Goal: Transaction & Acquisition: Purchase product/service

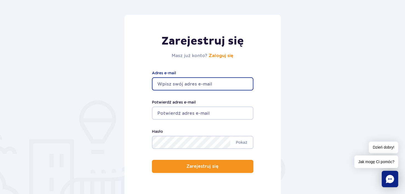
drag, startPoint x: 0, startPoint y: 0, endPoint x: 220, endPoint y: 84, distance: 235.5
click at [220, 84] on input "Adres e-mail" at bounding box center [202, 84] width 101 height 13
type input "[EMAIL_ADDRESS][DOMAIN_NAME]"
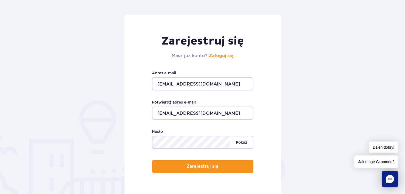
click at [236, 142] on span "Pokaż" at bounding box center [241, 143] width 22 height 12
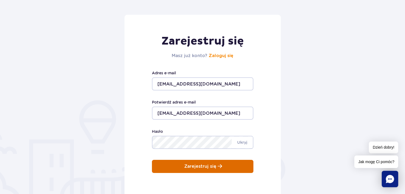
click at [222, 166] on button "Zarejestruj się" at bounding box center [202, 166] width 101 height 13
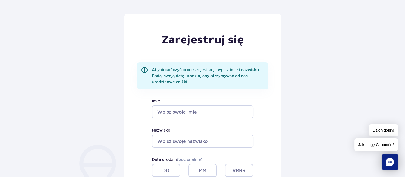
scroll to position [55, 0]
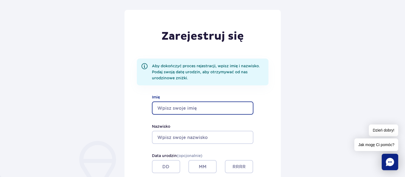
click at [201, 111] on input "Imię" at bounding box center [202, 108] width 101 height 13
type input "Marcin"
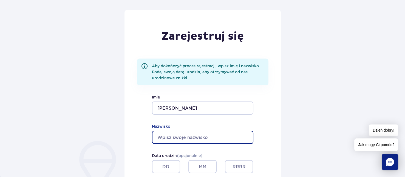
click at [197, 131] on input "Nazwisko" at bounding box center [202, 137] width 101 height 13
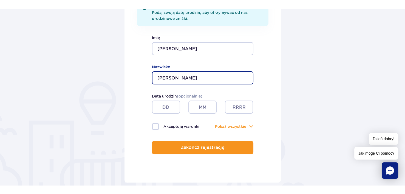
scroll to position [123, 0]
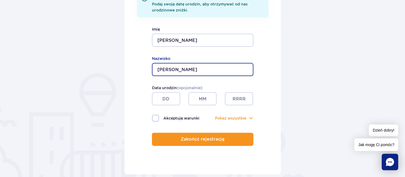
type input "Rutkowski"
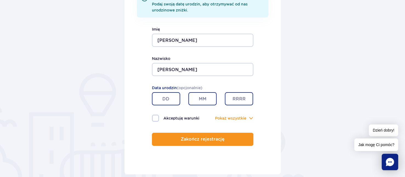
click at [164, 98] on input "text" at bounding box center [166, 98] width 28 height 13
type input "25"
click at [207, 99] on input "text" at bounding box center [202, 98] width 28 height 13
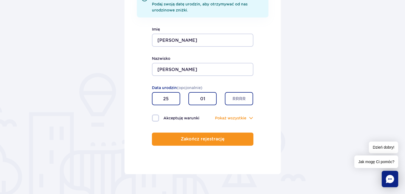
type input "01"
click at [248, 102] on input "text" at bounding box center [239, 98] width 28 height 13
type input "2003"
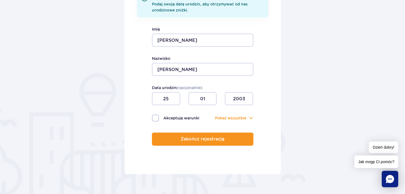
click at [153, 118] on label "Akceptuję warunki" at bounding box center [177, 118] width 51 height 7
click at [153, 116] on input "Akceptuję warunki" at bounding box center [155, 115] width 6 height 1
checkbox input "true"
click at [245, 117] on button "Pokaż wszystkie" at bounding box center [230, 118] width 31 height 6
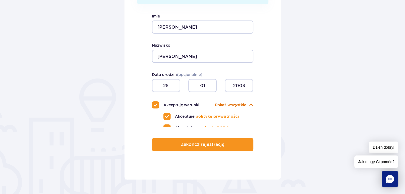
scroll to position [146, 0]
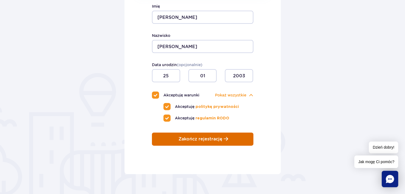
click at [190, 135] on button "Zakończ rejestrację" at bounding box center [202, 139] width 101 height 13
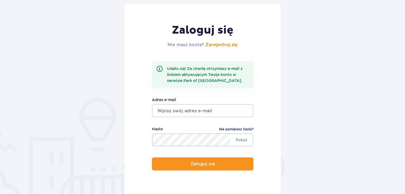
scroll to position [61, 0]
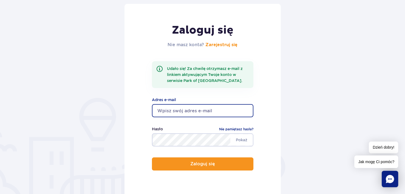
click at [197, 108] on input "email" at bounding box center [202, 110] width 101 height 13
type input "marcin.rutkowski4385@gmail.com"
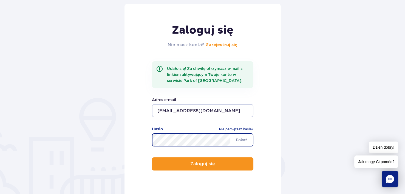
click at [152, 158] on button "Zaloguj się" at bounding box center [202, 164] width 101 height 13
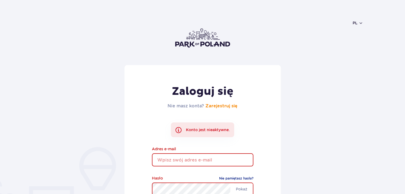
scroll to position [70, 0]
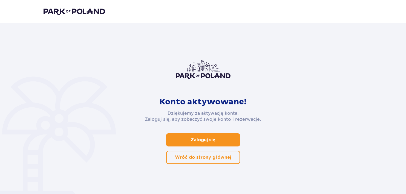
click at [223, 138] on link "Zaloguj się" at bounding box center [203, 140] width 74 height 13
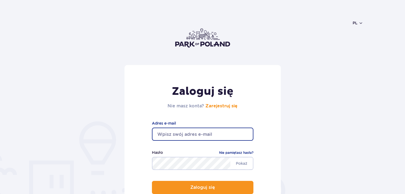
click at [199, 131] on input "email" at bounding box center [202, 134] width 101 height 13
type input "marcin.rutkowski4385@gmail.com"
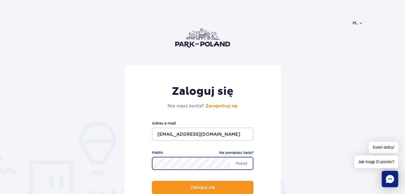
click at [152, 181] on button "Zaloguj się" at bounding box center [202, 187] width 101 height 13
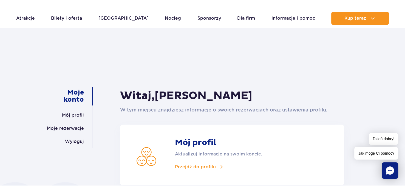
scroll to position [5, 0]
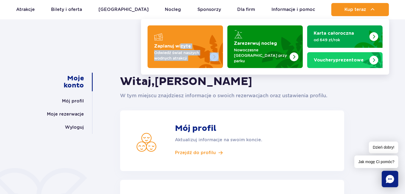
drag, startPoint x: 180, startPoint y: 45, endPoint x: 177, endPoint y: 70, distance: 25.9
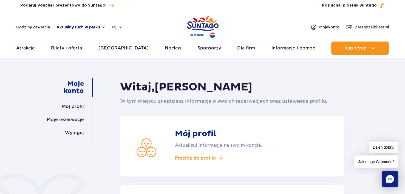
click at [73, 26] on button "Aktualny ruch w parku" at bounding box center [80, 27] width 49 height 4
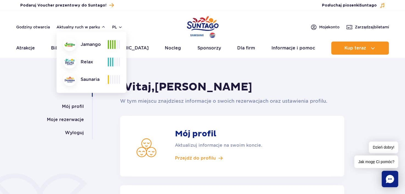
click at [174, 14] on header "Godziny otwarcia Aktualny ruch w parku Aktualny ruch w parku Jamango Relax Saun…" at bounding box center [202, 34] width 405 height 47
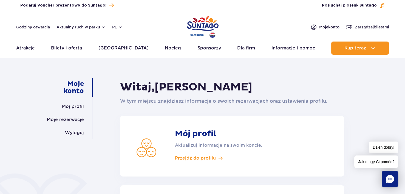
click at [199, 19] on img "Park of Poland" at bounding box center [203, 27] width 32 height 25
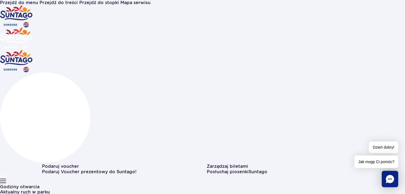
click at [50, 190] on button "Aktualny ruch w parku" at bounding box center [25, 192] width 50 height 5
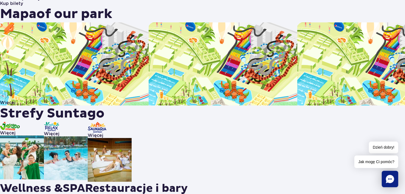
scroll to position [2051, 0]
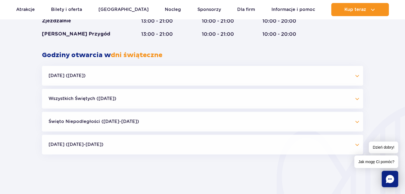
scroll to position [446, 0]
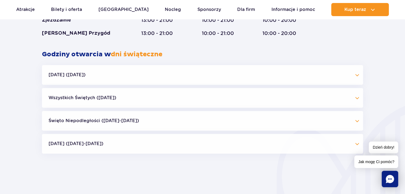
click at [164, 78] on button "Halloween (31.10.25)" at bounding box center [202, 75] width 321 height 20
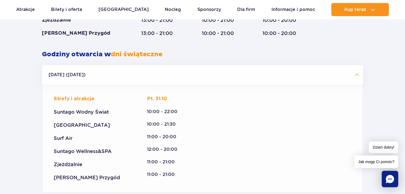
click at [164, 78] on button "Halloween (31.10.25)" at bounding box center [202, 75] width 321 height 20
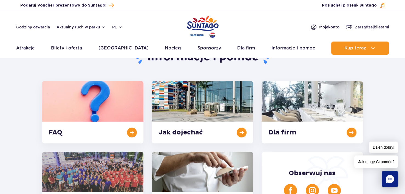
scroll to position [0, 0]
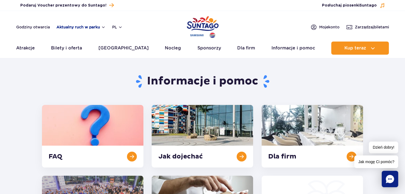
click at [92, 25] on button "Aktualny ruch w parku" at bounding box center [80, 27] width 49 height 4
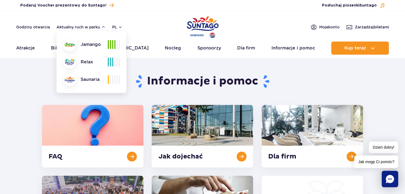
click at [113, 44] on div at bounding box center [114, 44] width 12 height 9
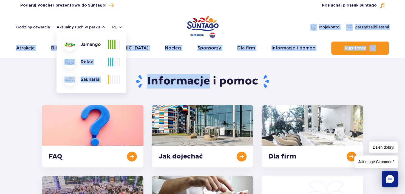
drag, startPoint x: 113, startPoint y: 44, endPoint x: 218, endPoint y: 68, distance: 107.4
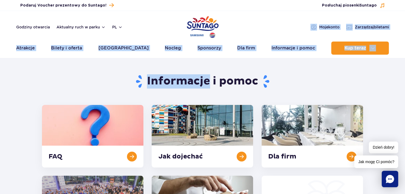
click at [218, 68] on div "Informacje i pomoc FAQ Jak dojechać Dla firm Kariera Kontakt Obserwuj nas" at bounding box center [202, 149] width 329 height 177
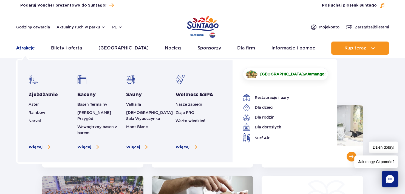
click at [27, 47] on link "Atrakcje" at bounding box center [25, 48] width 19 height 13
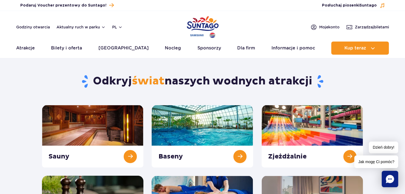
click at [202, 25] on img "Park of Poland" at bounding box center [203, 27] width 32 height 25
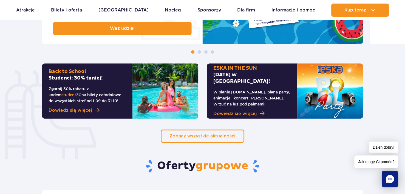
scroll to position [333, 0]
click at [81, 93] on span "student30" at bounding box center [71, 95] width 20 height 4
copy p "student30"
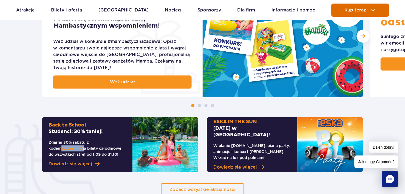
scroll to position [279, 0]
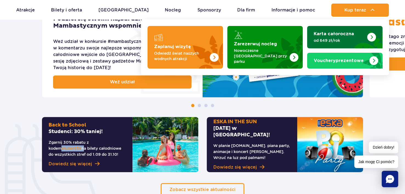
click at [348, 33] on strong "Karta całoroczna" at bounding box center [333, 34] width 40 height 4
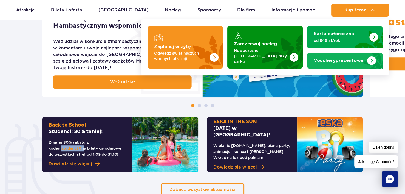
click at [330, 59] on span "Vouchery" at bounding box center [324, 61] width 22 height 4
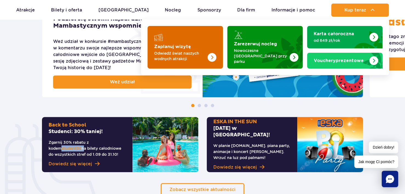
click at [192, 45] on img "Zaplanuj wizytę" at bounding box center [201, 47] width 44 height 43
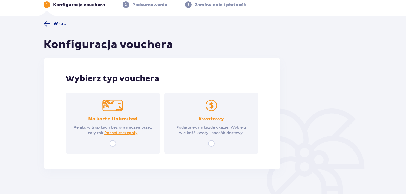
scroll to position [27, 0]
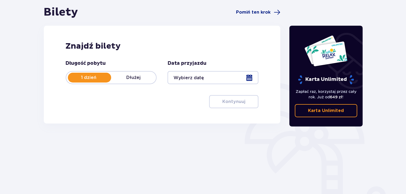
scroll to position [55, 0]
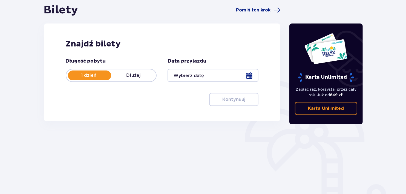
click at [207, 74] on div at bounding box center [213, 75] width 91 height 13
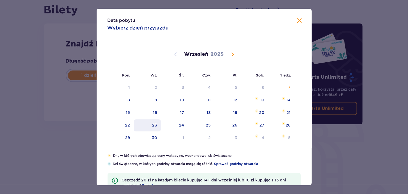
click at [153, 126] on div "23" at bounding box center [154, 125] width 5 height 5
type input "[DATE]"
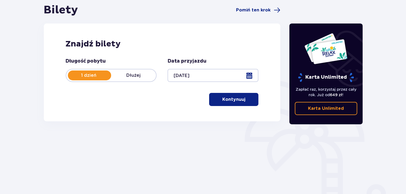
click at [227, 95] on button "Kontynuuj" at bounding box center [233, 99] width 49 height 13
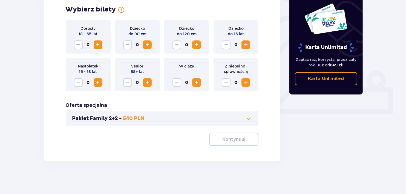
scroll to position [156, 0]
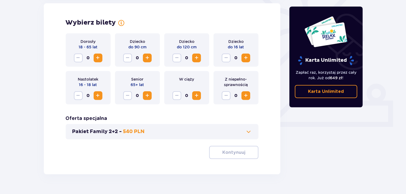
click at [97, 59] on span "Increase" at bounding box center [98, 58] width 7 height 7
click at [219, 133] on button "Pakiet Family 2+2 - 540 PLN" at bounding box center [162, 132] width 180 height 7
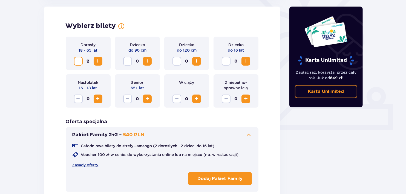
scroll to position [152, 0]
click at [219, 135] on button "Pakiet Family 2+2 - 540 PLN" at bounding box center [162, 135] width 180 height 7
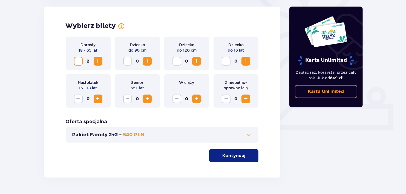
click at [225, 151] on button "Kontynuuj" at bounding box center [233, 156] width 49 height 13
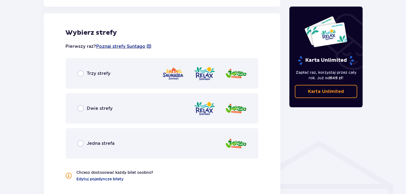
scroll to position [304, 0]
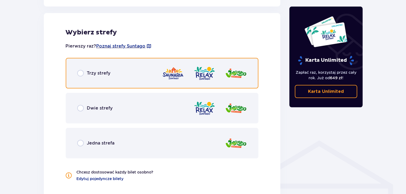
click at [79, 76] on input "radio" at bounding box center [80, 73] width 7 height 7
radio input "true"
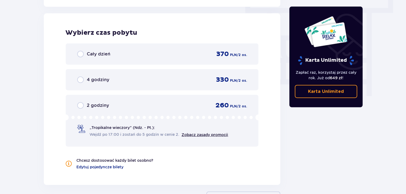
scroll to position [495, 0]
click at [85, 52] on div "Cały dzień" at bounding box center [93, 54] width 33 height 7
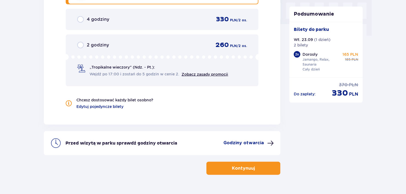
scroll to position [568, 0]
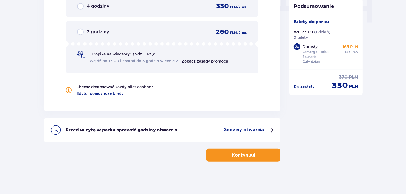
click at [241, 153] on p "Kontynuuj" at bounding box center [243, 156] width 23 height 6
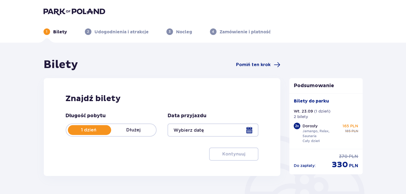
scroll to position [36, 0]
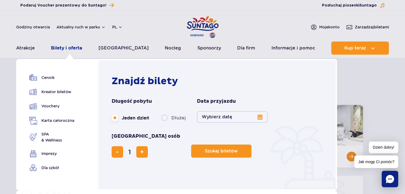
click at [74, 49] on link "Bilety i oferta" at bounding box center [66, 48] width 31 height 13
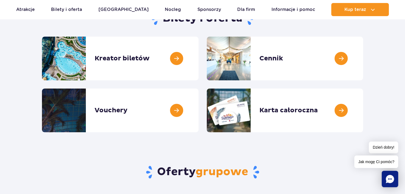
scroll to position [68, 0]
click at [198, 102] on link at bounding box center [198, 110] width 0 height 44
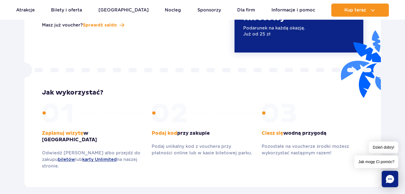
scroll to position [749, 0]
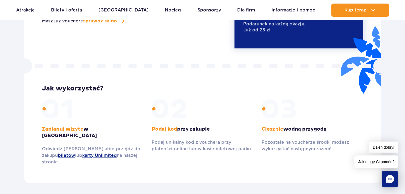
click at [75, 146] on p "Odwiedź Suntago albo przejdź do zakupu biletów lub karty Unlimited na naszej st…" at bounding box center [93, 156] width 102 height 20
click at [58, 153] on link "biletów" at bounding box center [66, 155] width 17 height 5
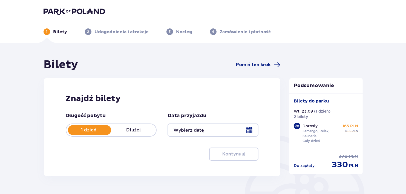
type input "[DATE]"
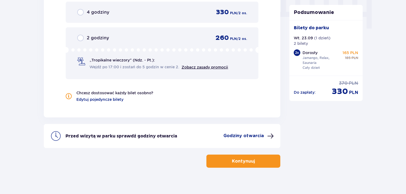
scroll to position [564, 0]
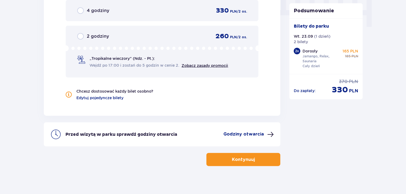
click at [234, 154] on button "Kontynuuj" at bounding box center [244, 159] width 74 height 13
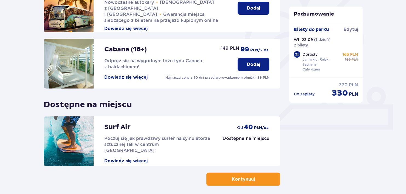
scroll to position [177, 0]
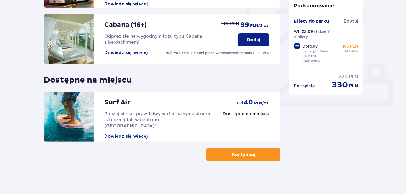
click at [223, 153] on button "Kontynuuj" at bounding box center [244, 154] width 74 height 13
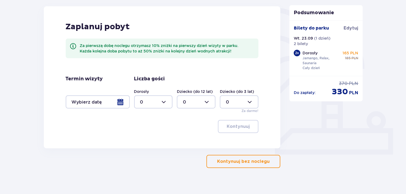
scroll to position [135, 0]
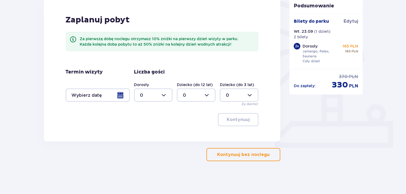
click at [231, 152] on p "Kontynuuj bez noclegu" at bounding box center [243, 155] width 53 height 6
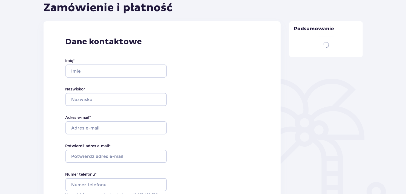
type input "[PERSON_NAME]"
type input "[EMAIL_ADDRESS][DOMAIN_NAME]"
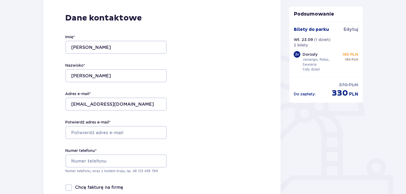
scroll to position [64, 0]
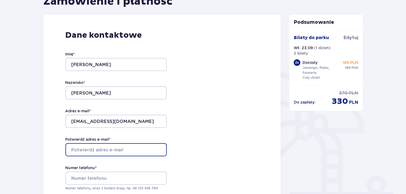
click at [106, 150] on input "Potwierdź adres e-mail *" at bounding box center [115, 150] width 101 height 13
type input "[EMAIL_ADDRESS][DOMAIN_NAME]"
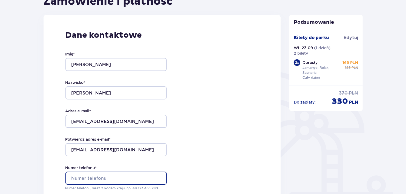
type input "[PHONE_NUMBER]"
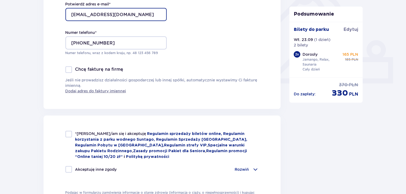
scroll to position [200, 0]
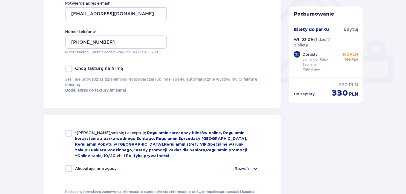
click at [69, 135] on div at bounding box center [68, 133] width 7 height 7
checkbox input "true"
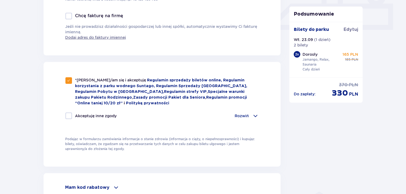
scroll to position [256, 0]
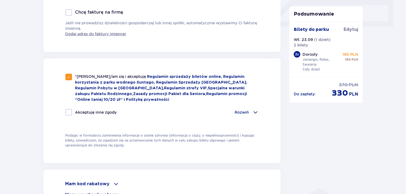
click at [246, 111] on p "Rozwiń" at bounding box center [242, 112] width 14 height 5
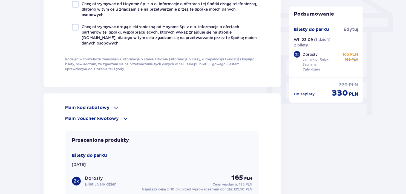
scroll to position [490, 0]
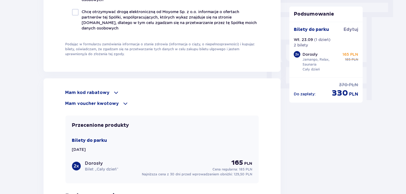
click at [108, 94] on div "Mam kod rabatowy" at bounding box center [162, 93] width 194 height 7
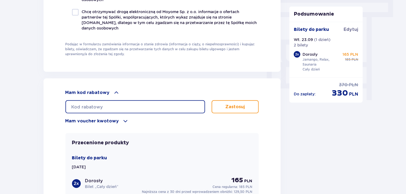
click at [101, 105] on input "text" at bounding box center [135, 107] width 140 height 13
paste input "student30"
type input "student30"
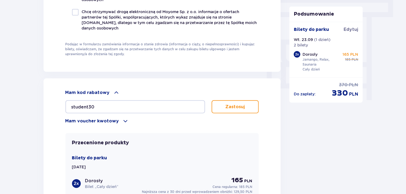
click at [234, 102] on button "Zastosuj" at bounding box center [235, 107] width 47 height 13
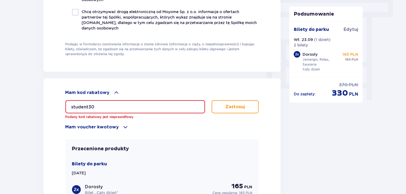
click at [65, 108] on input "student30" at bounding box center [135, 107] width 140 height 13
drag, startPoint x: 105, startPoint y: 103, endPoint x: -12, endPoint y: 108, distance: 117.6
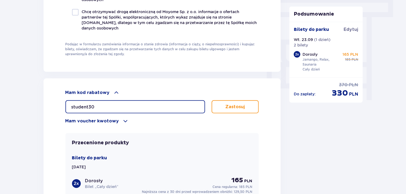
type input "student30"
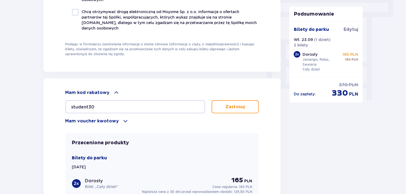
click at [240, 107] on p "Zastosuj" at bounding box center [234, 107] width 19 height 6
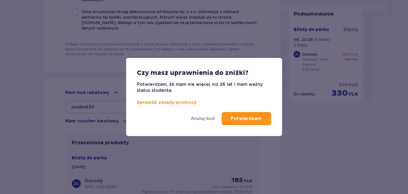
click at [234, 117] on p "Potwierdzam" at bounding box center [246, 119] width 31 height 6
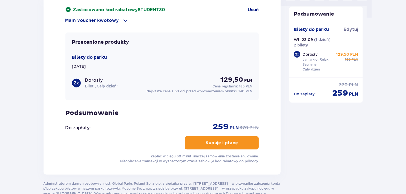
scroll to position [518, 0]
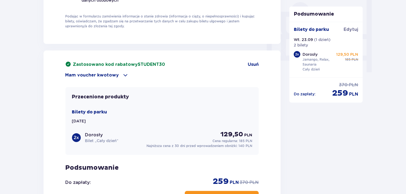
click at [103, 75] on p "Mam voucher kwotowy" at bounding box center [92, 75] width 54 height 6
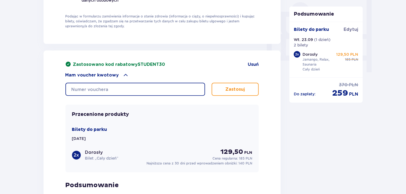
click at [104, 86] on input "text" at bounding box center [135, 89] width 140 height 13
click at [82, 87] on input "06660004103458339" at bounding box center [135, 89] width 140 height 13
type input "0660004103458339"
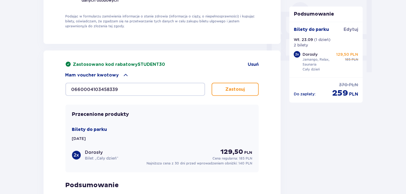
click at [245, 87] on button "Zastosuj" at bounding box center [235, 89] width 47 height 13
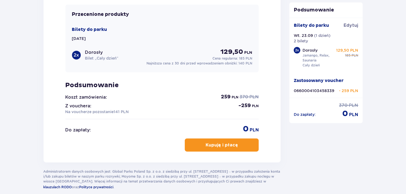
scroll to position [607, 0]
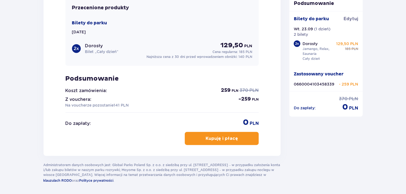
click at [226, 143] on button "Kupuję i płacę" at bounding box center [222, 138] width 74 height 13
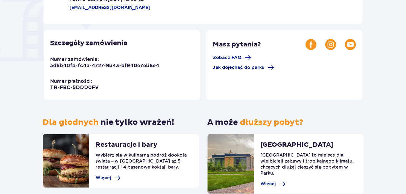
scroll to position [160, 0]
